Goal: Information Seeking & Learning: Learn about a topic

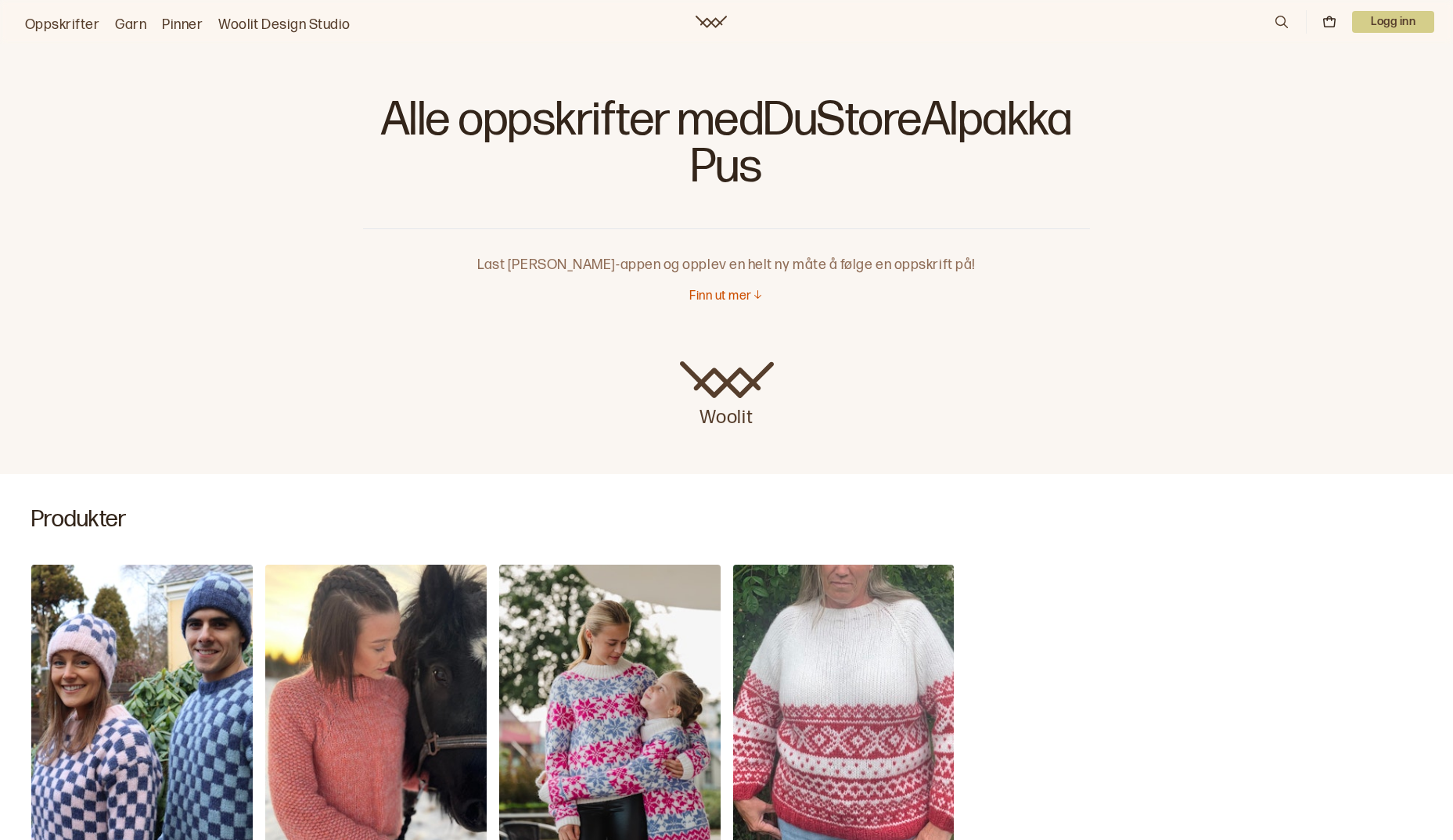
click at [1278, 20] on icon at bounding box center [1281, 21] width 17 height 17
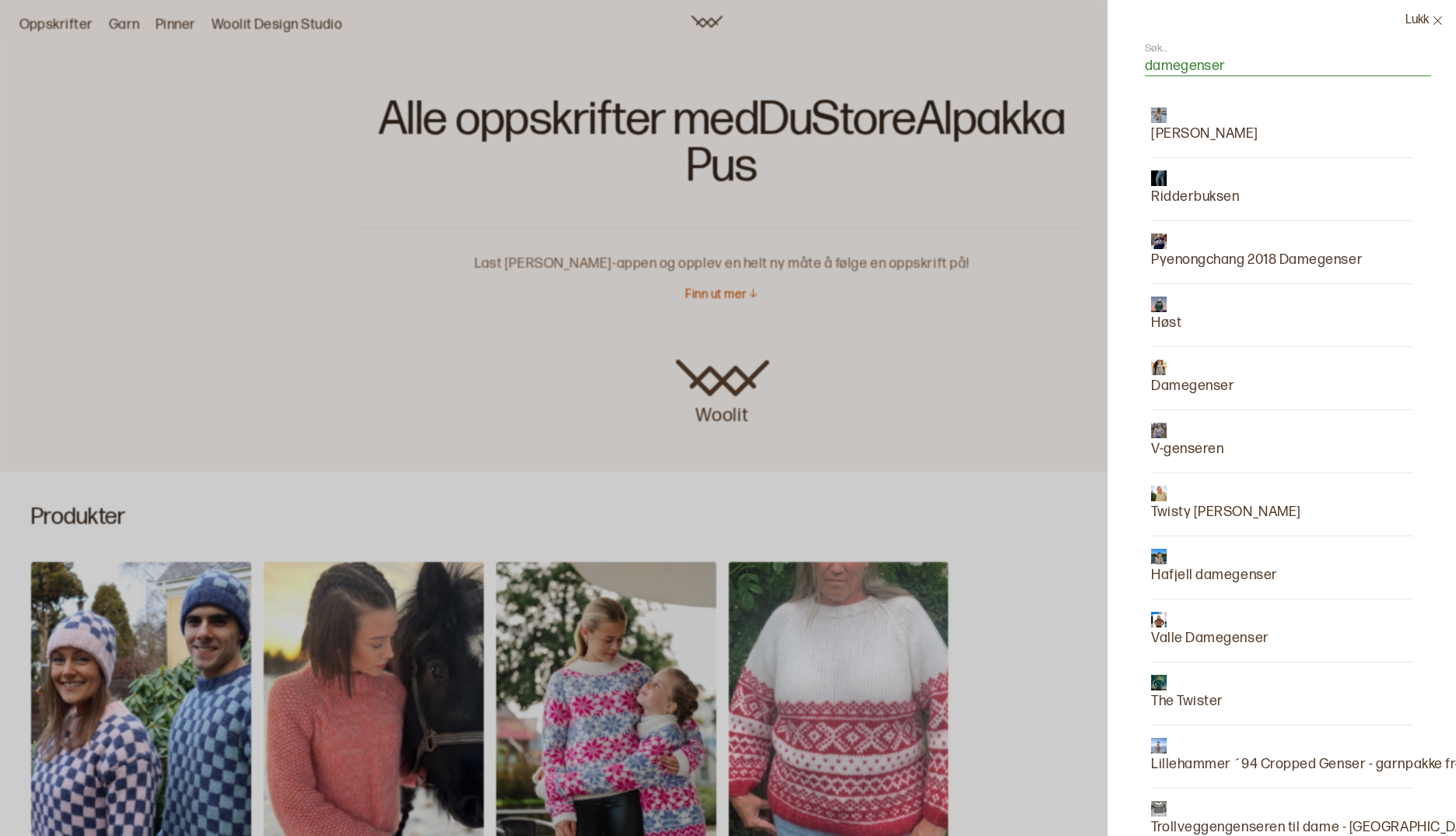
type input "damegenser"
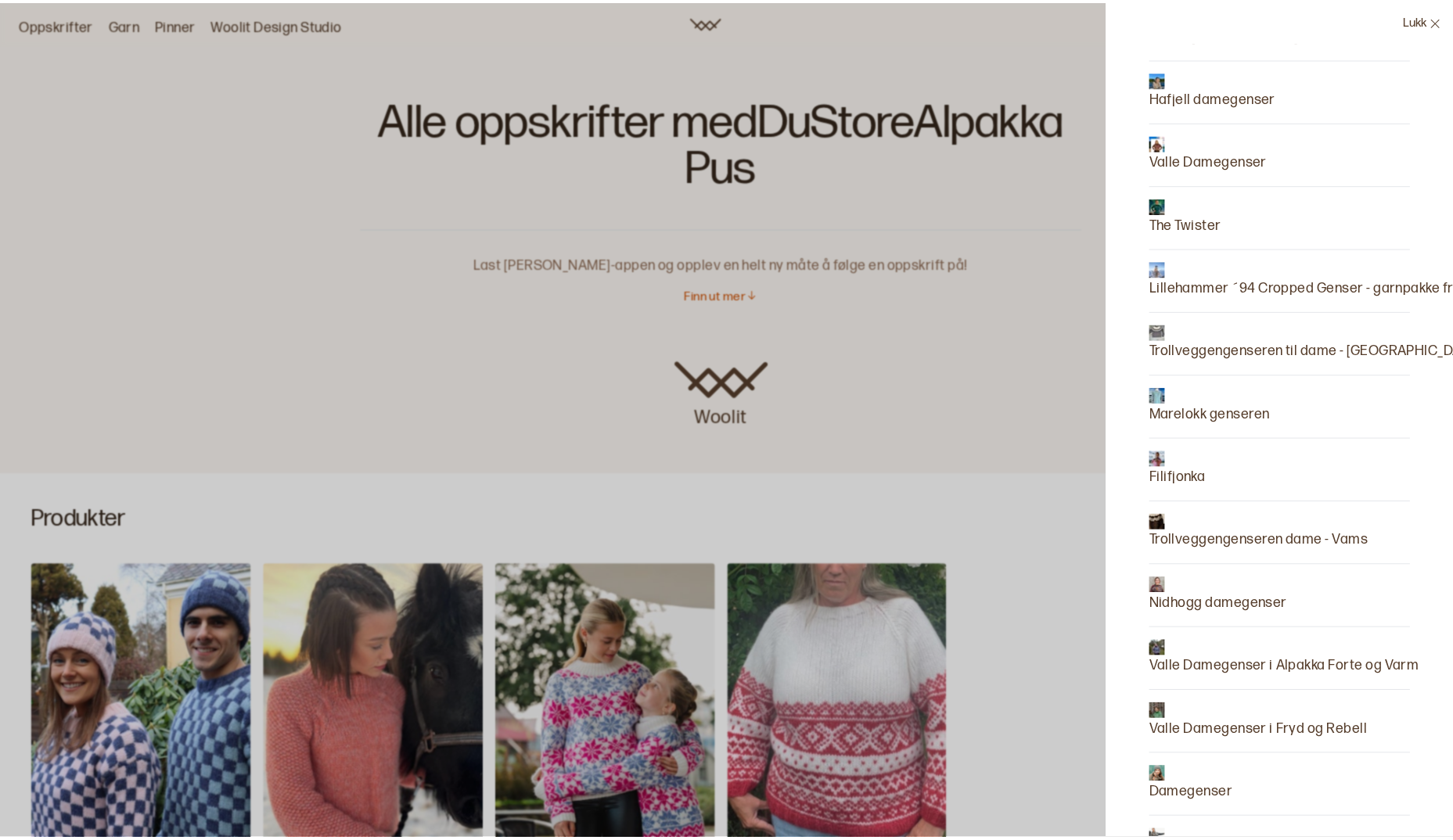
scroll to position [598, 0]
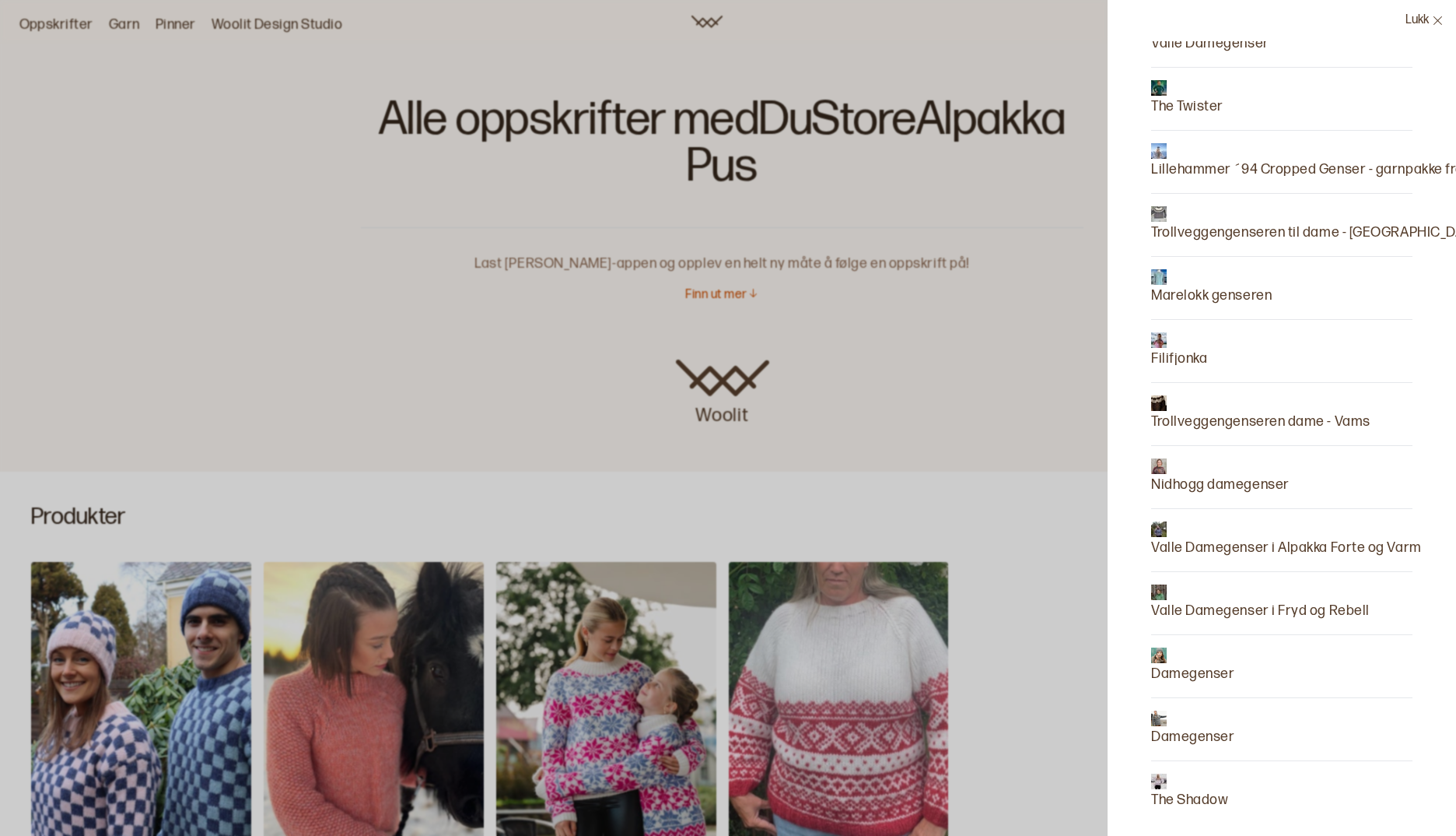
click at [1216, 672] on p "Damegenser" at bounding box center [1193, 674] width 83 height 22
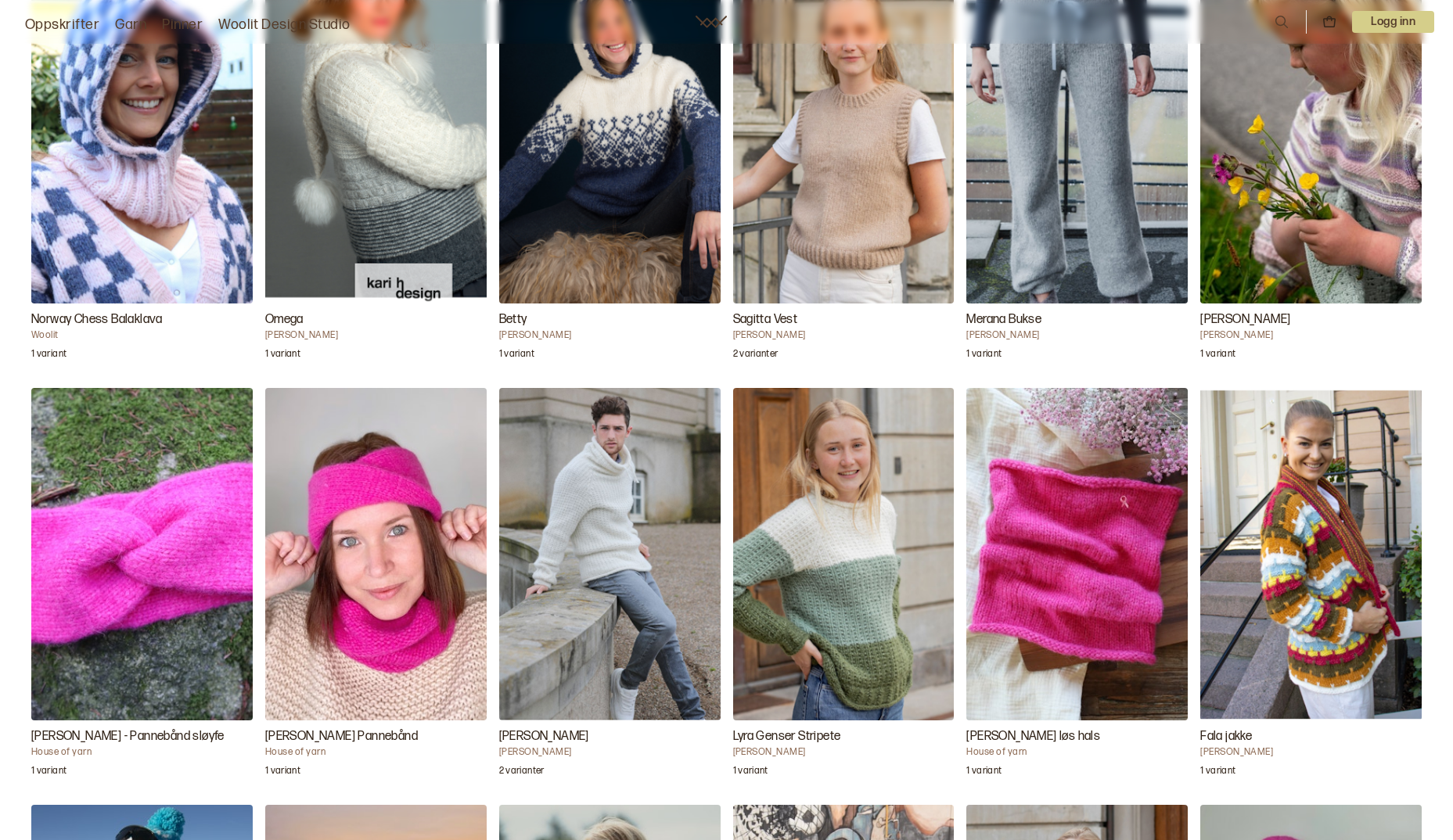
scroll to position [2112, 0]
click at [1096, 582] on img "Rosa Sløyfe løs hals" at bounding box center [1076, 552] width 221 height 331
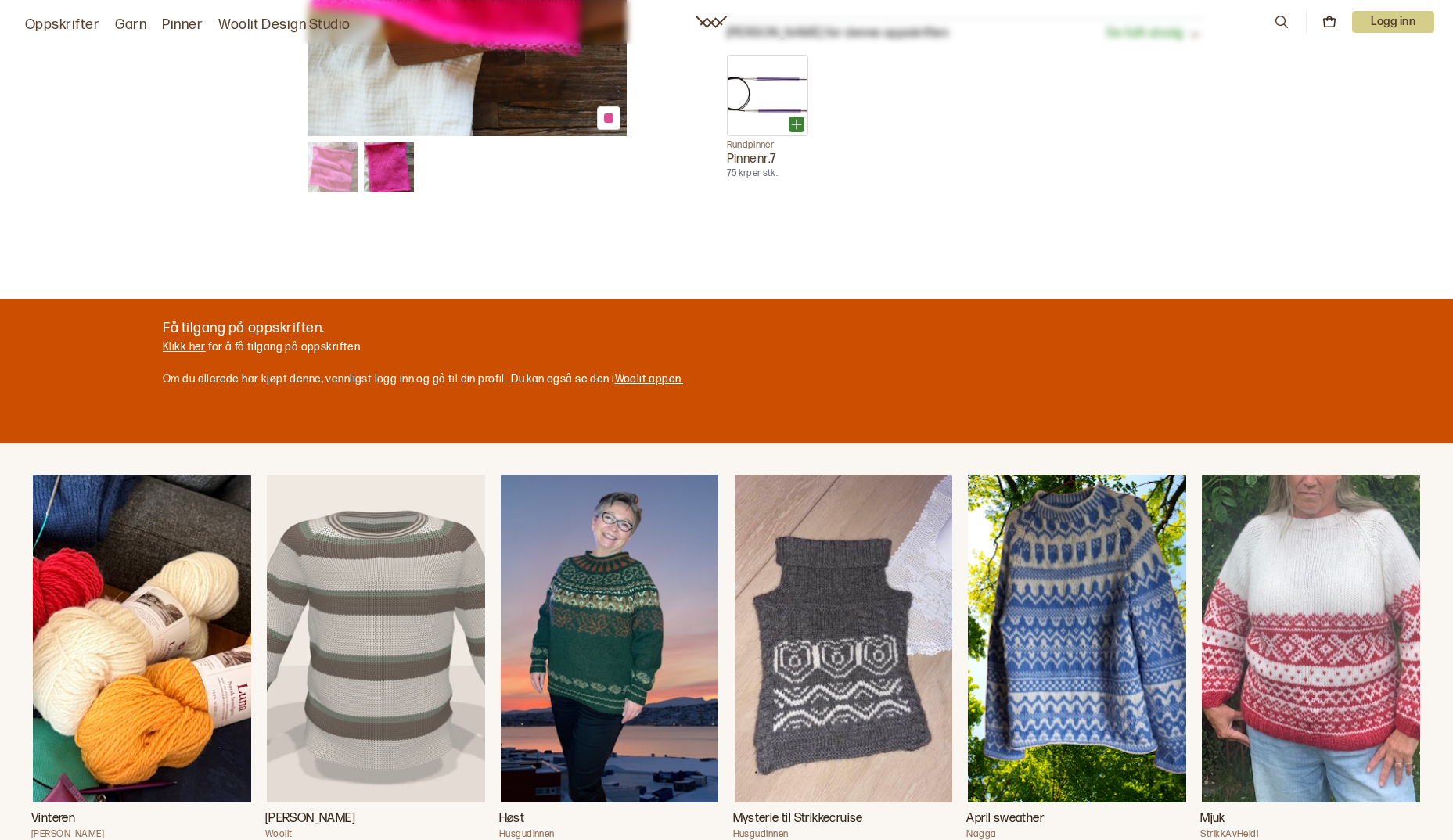
scroll to position [548, 0]
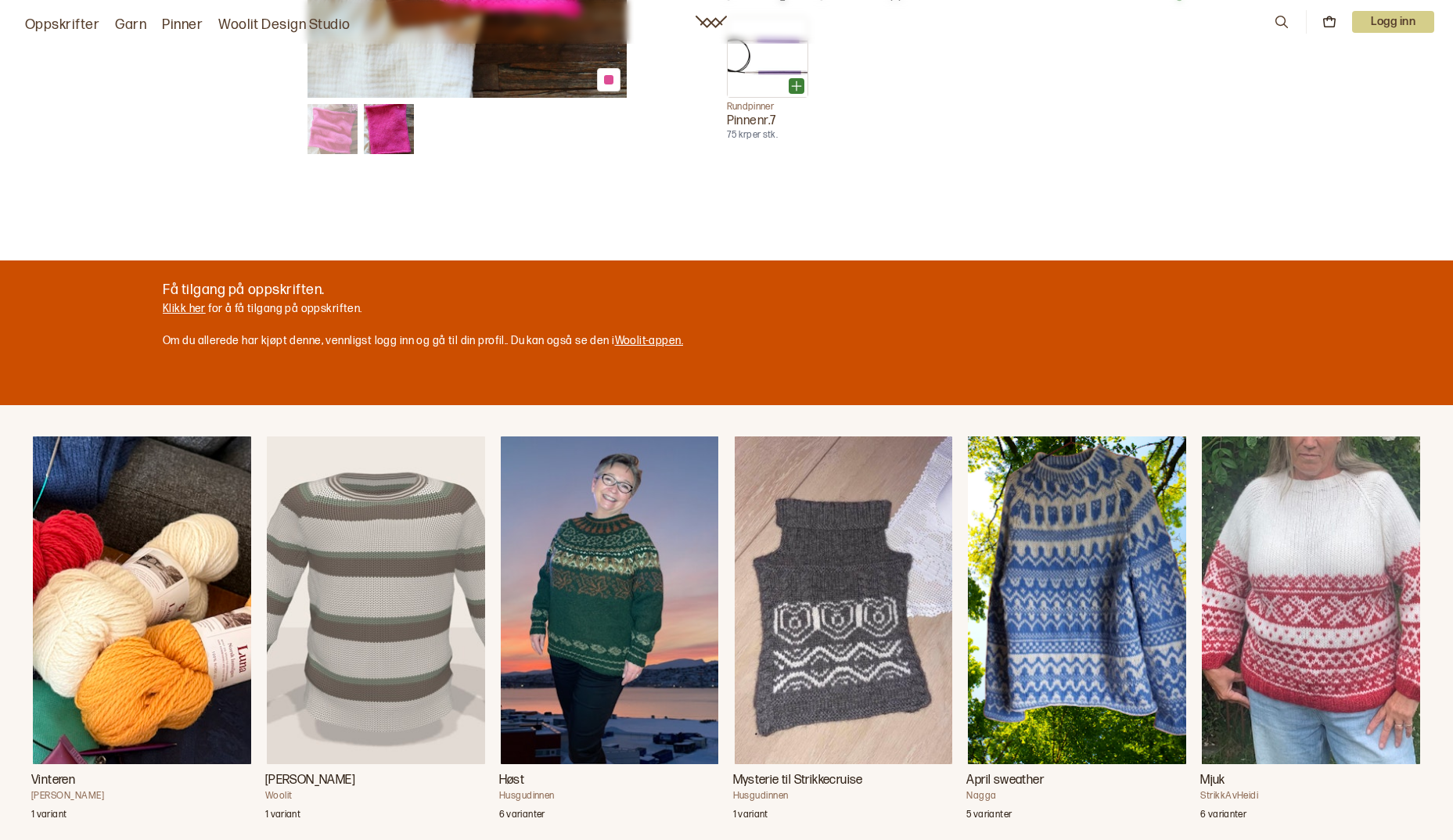
click at [169, 305] on link "Klikk her" at bounding box center [184, 309] width 43 height 13
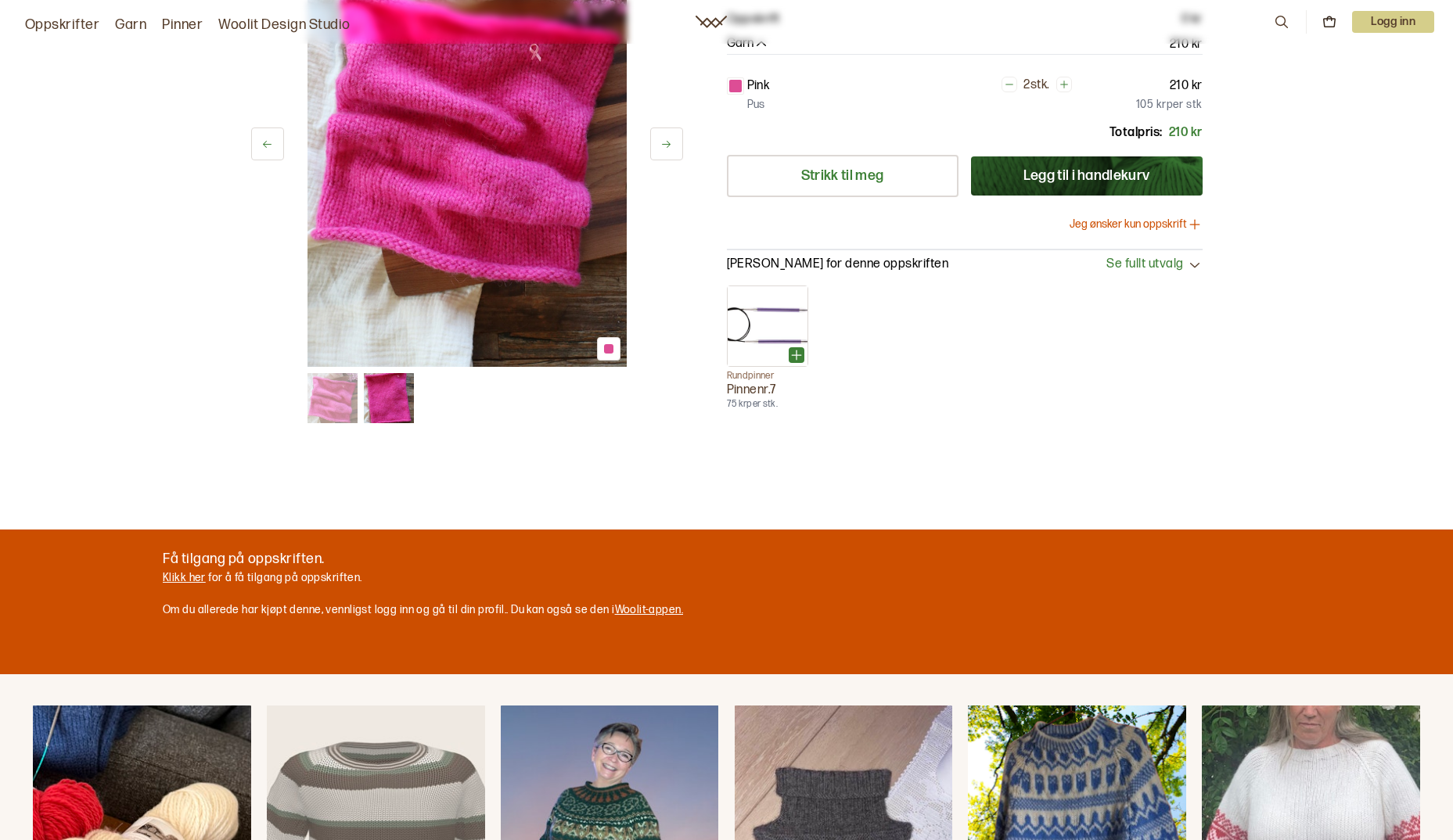
scroll to position [313, 0]
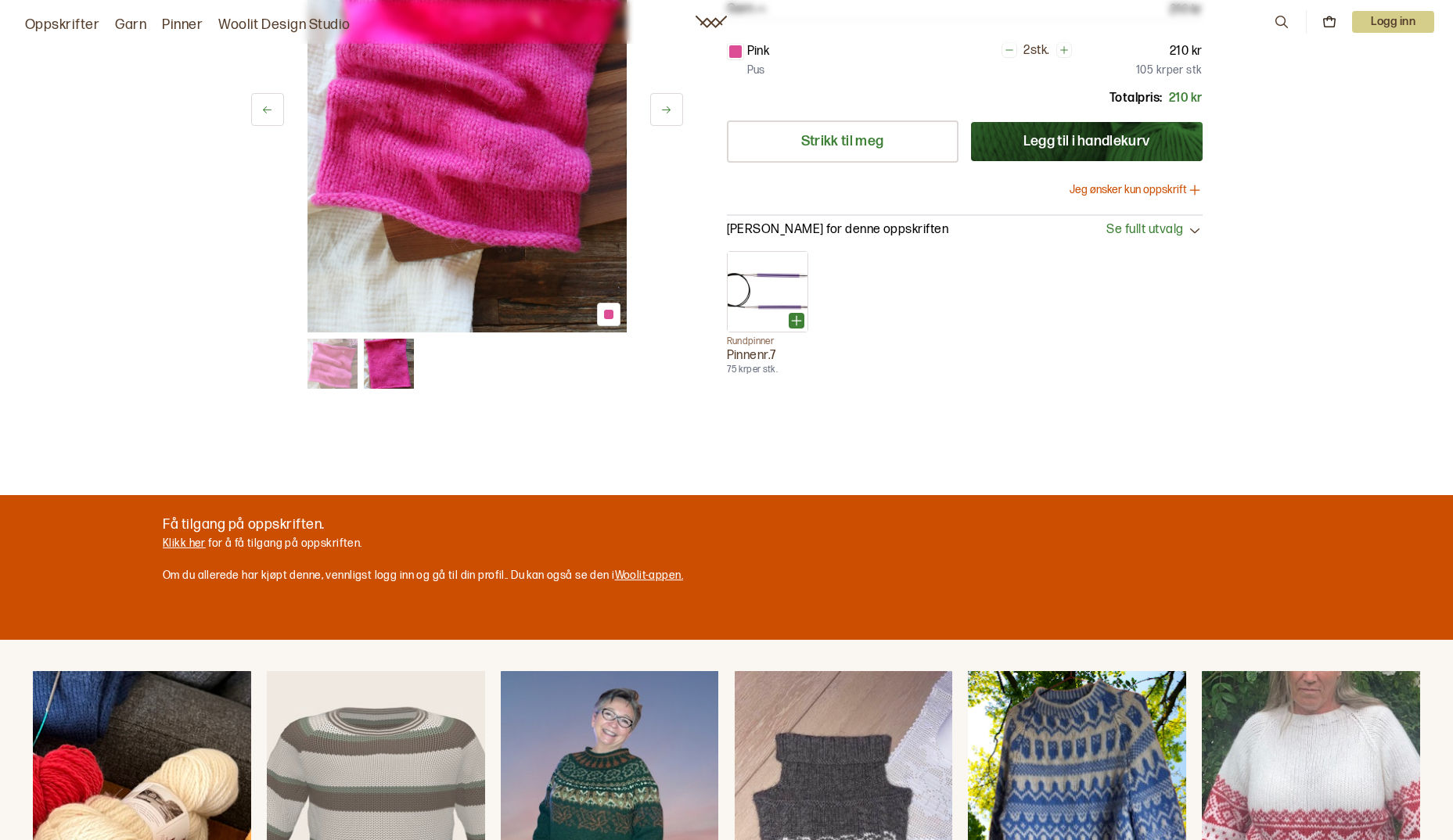
click at [194, 545] on link "Klikk her" at bounding box center [184, 543] width 43 height 13
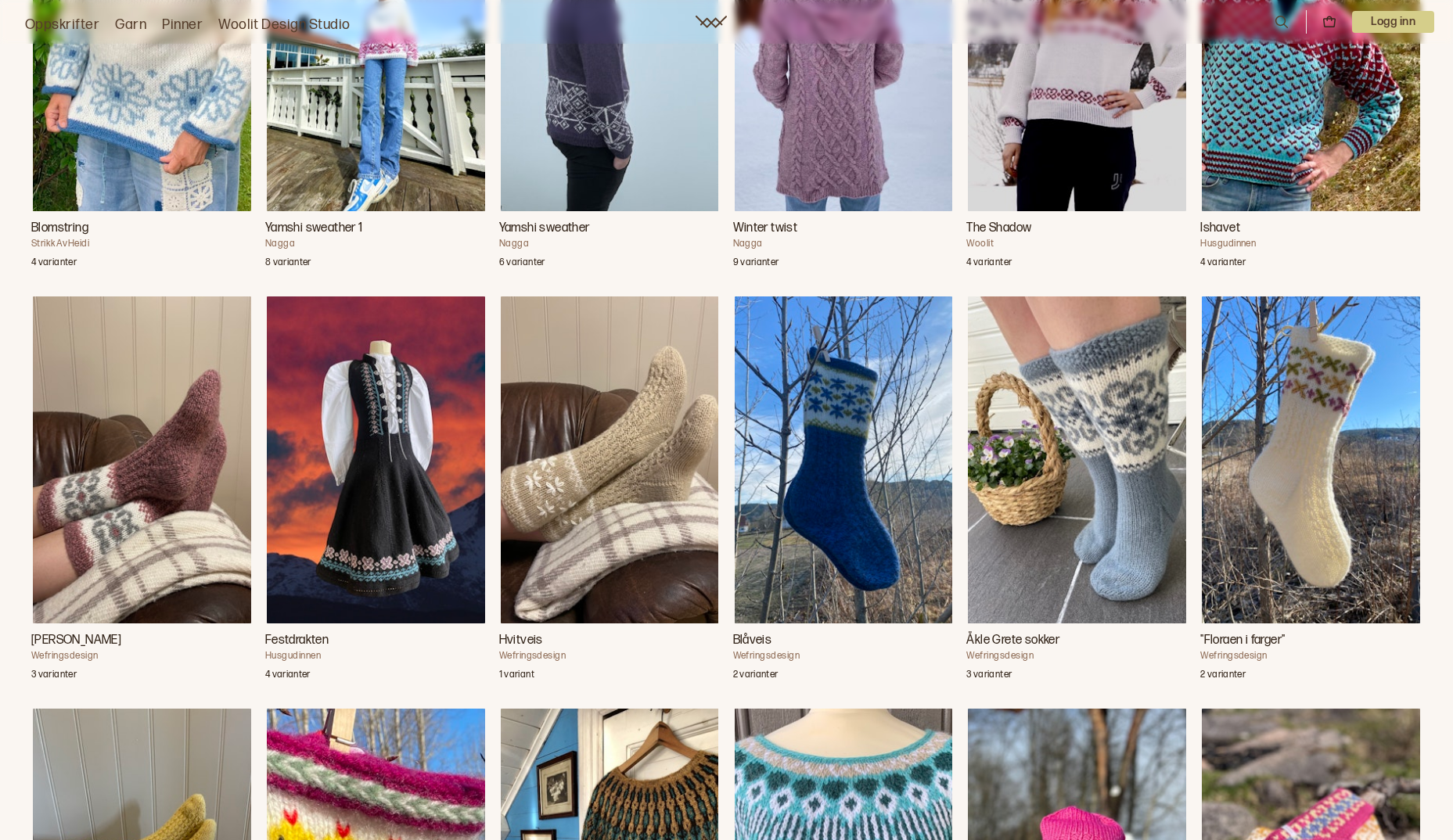
scroll to position [1564, 0]
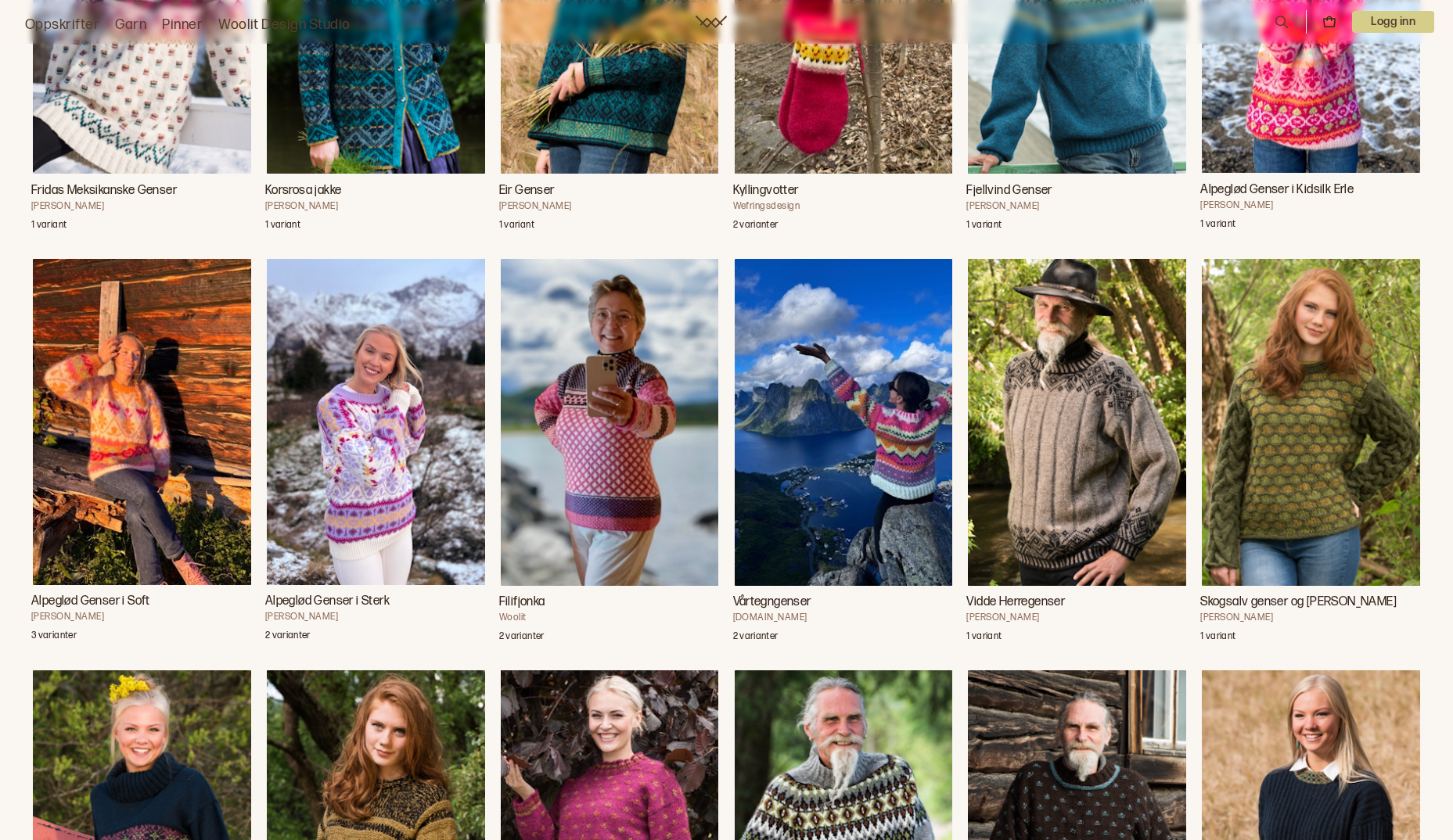
scroll to position [3429, 0]
